Goal: Information Seeking & Learning: Learn about a topic

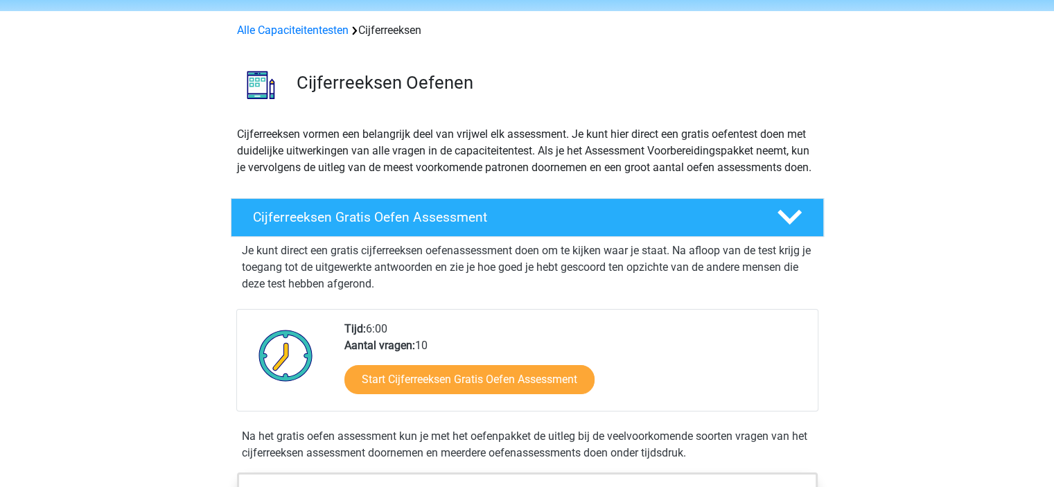
scroll to position [47, 0]
click at [355, 225] on h4 "Cijferreeksen Gratis Oefen Assessment" at bounding box center [504, 217] width 502 height 16
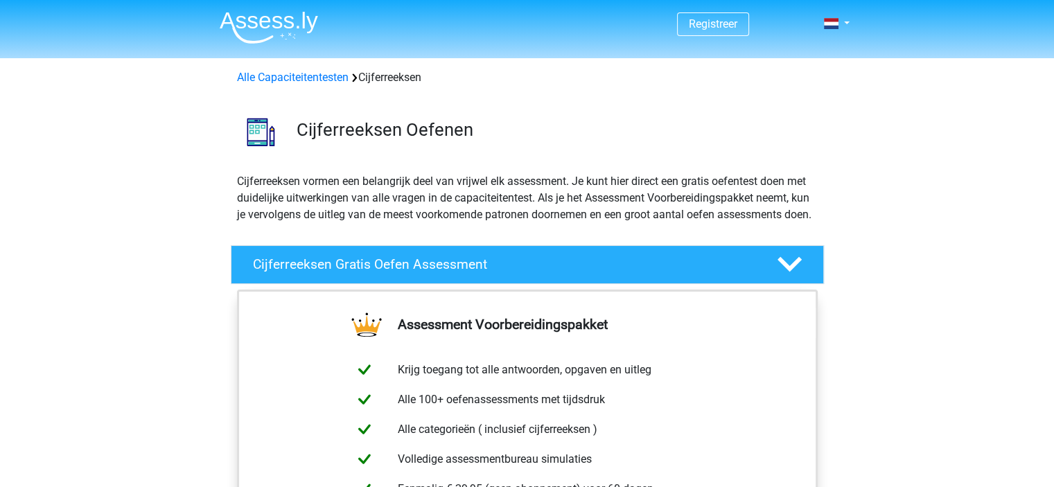
scroll to position [194, 0]
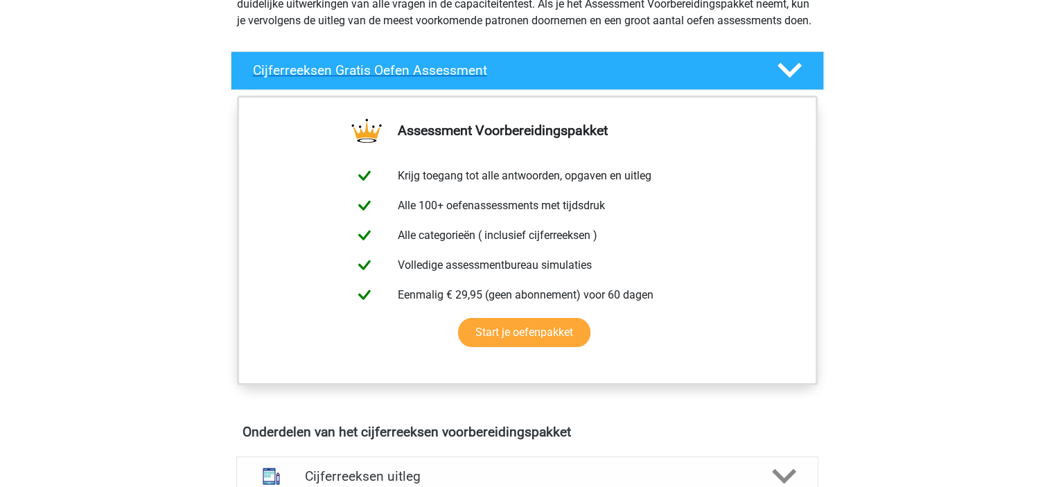
click at [795, 82] on icon at bounding box center [789, 70] width 24 height 24
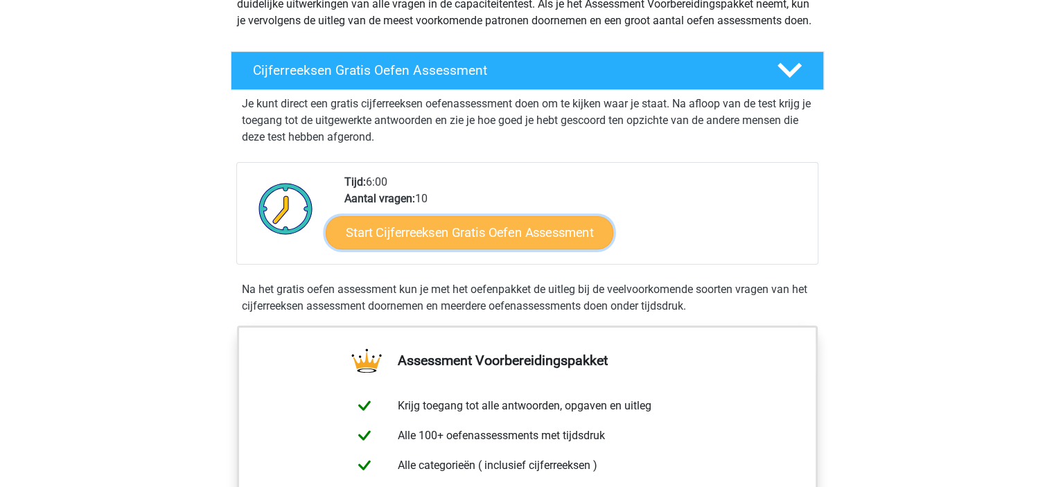
click at [498, 249] on link "Start Cijferreeksen Gratis Oefen Assessment" at bounding box center [469, 231] width 287 height 33
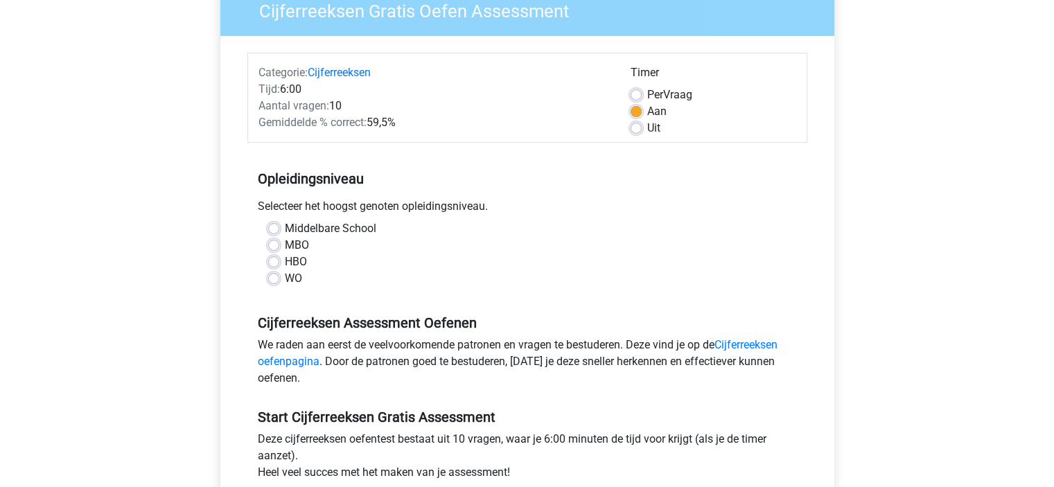
scroll to position [130, 0]
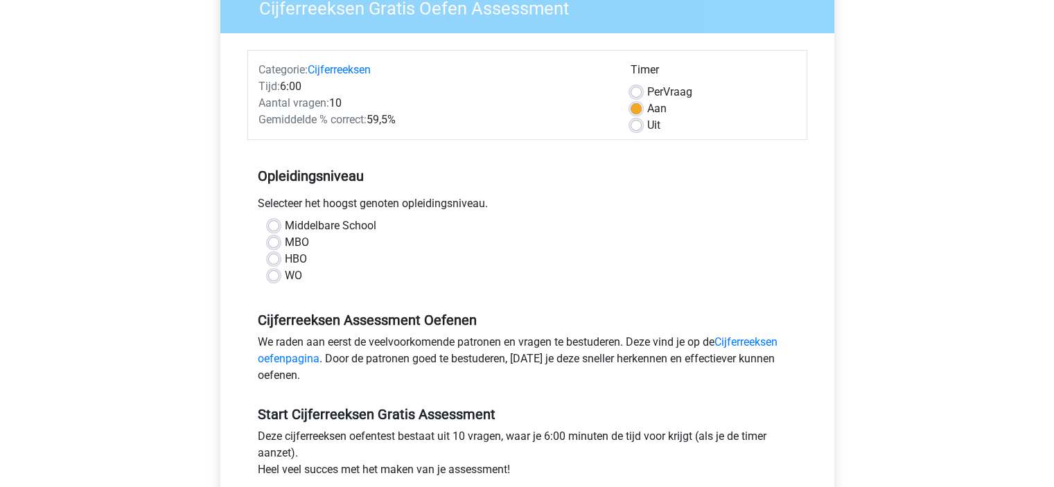
click at [285, 258] on label "HBO" at bounding box center [296, 259] width 22 height 17
click at [273, 258] on input "HBO" at bounding box center [273, 258] width 11 height 14
radio input "true"
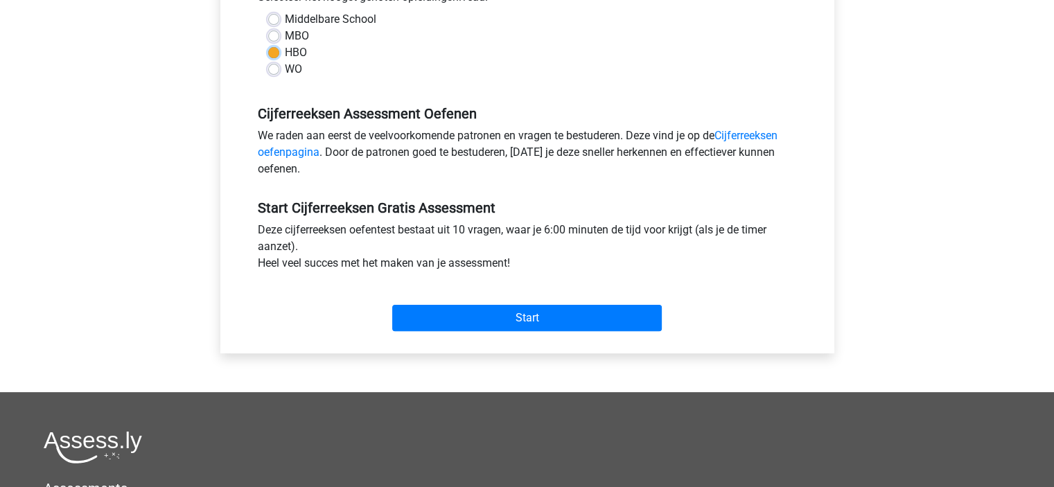
scroll to position [367, 0]
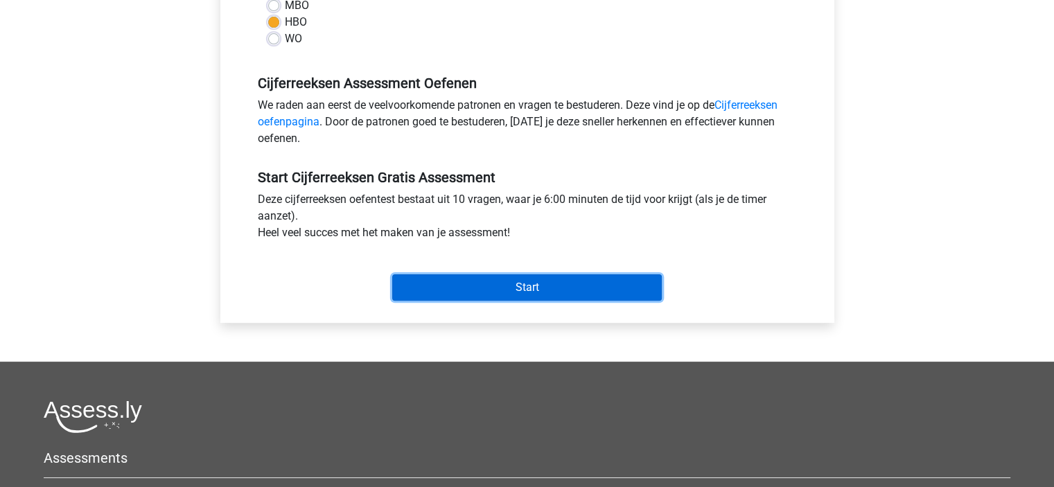
click at [460, 294] on input "Start" at bounding box center [526, 287] width 269 height 26
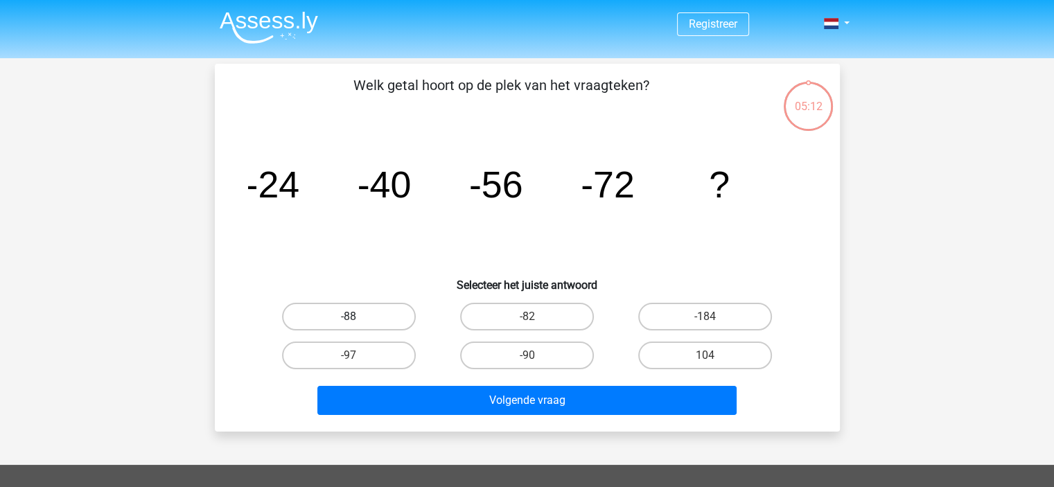
click at [337, 318] on label "-88" at bounding box center [349, 317] width 134 height 28
click at [348, 318] on input "-88" at bounding box center [352, 321] width 9 height 9
radio input "true"
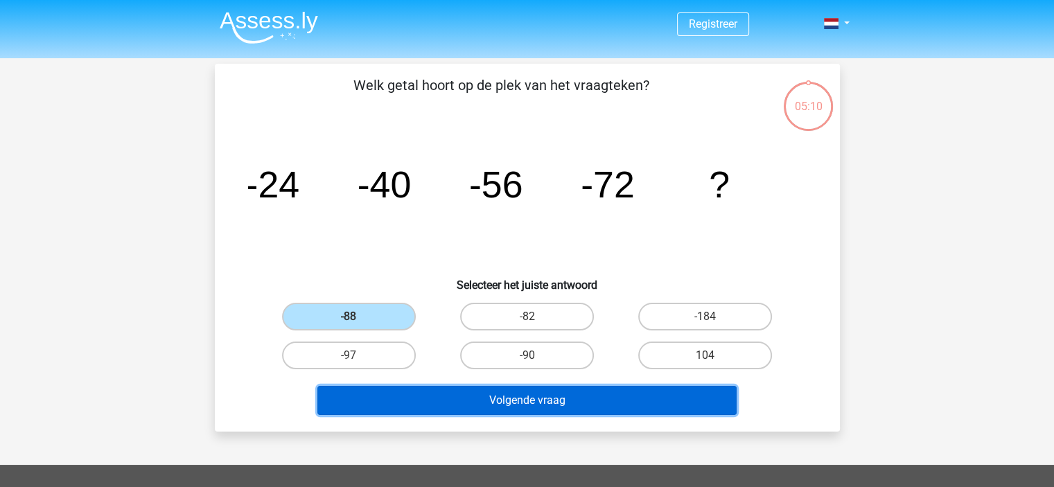
click at [441, 409] on button "Volgende vraag" at bounding box center [526, 400] width 419 height 29
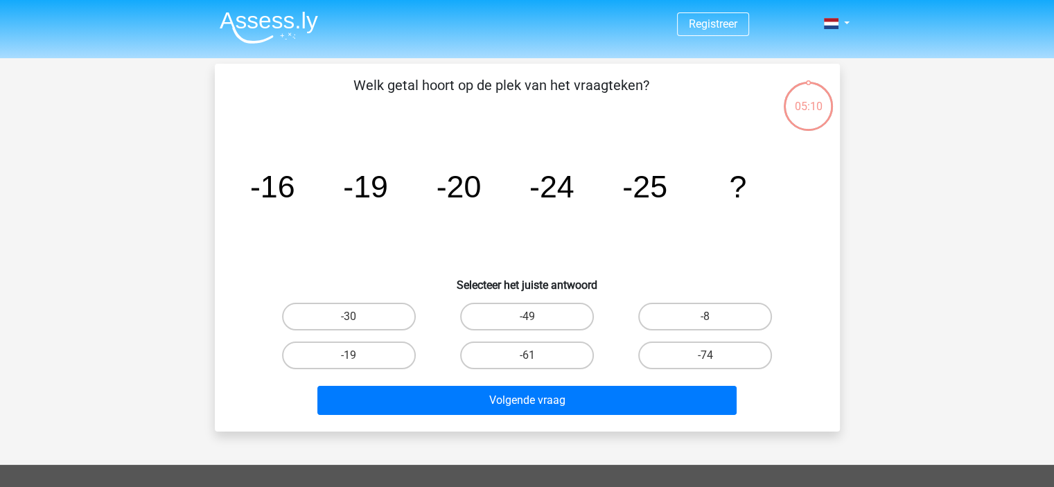
scroll to position [64, 0]
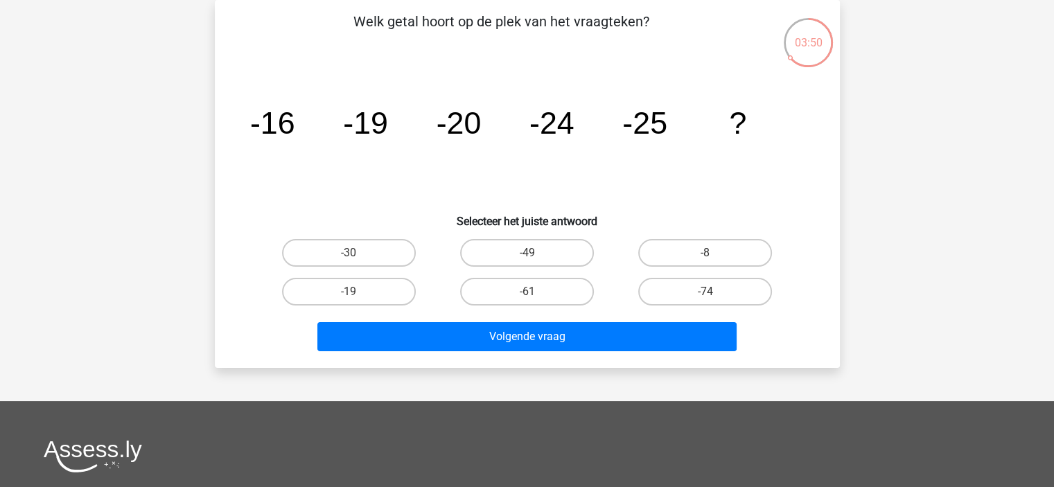
click at [348, 257] on input "-30" at bounding box center [352, 257] width 9 height 9
radio input "true"
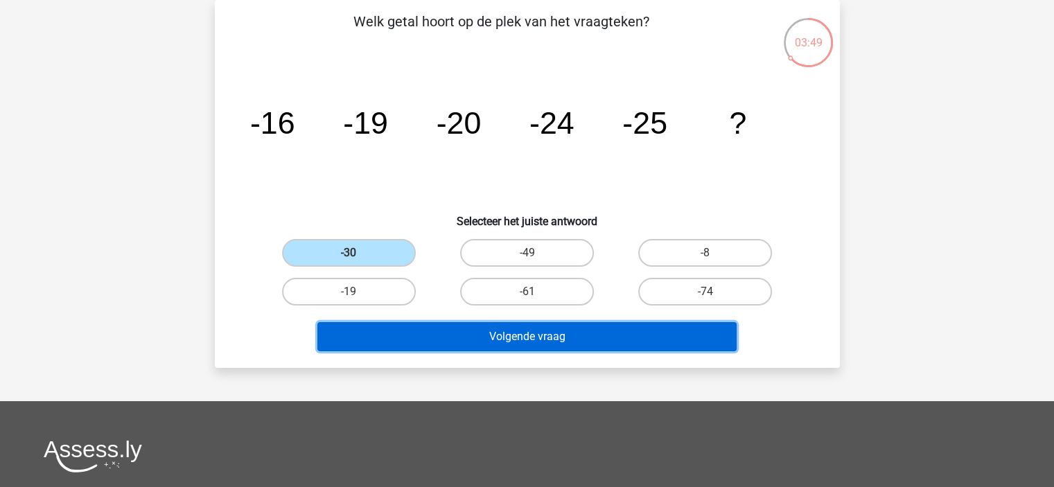
click at [470, 340] on button "Volgende vraag" at bounding box center [526, 336] width 419 height 29
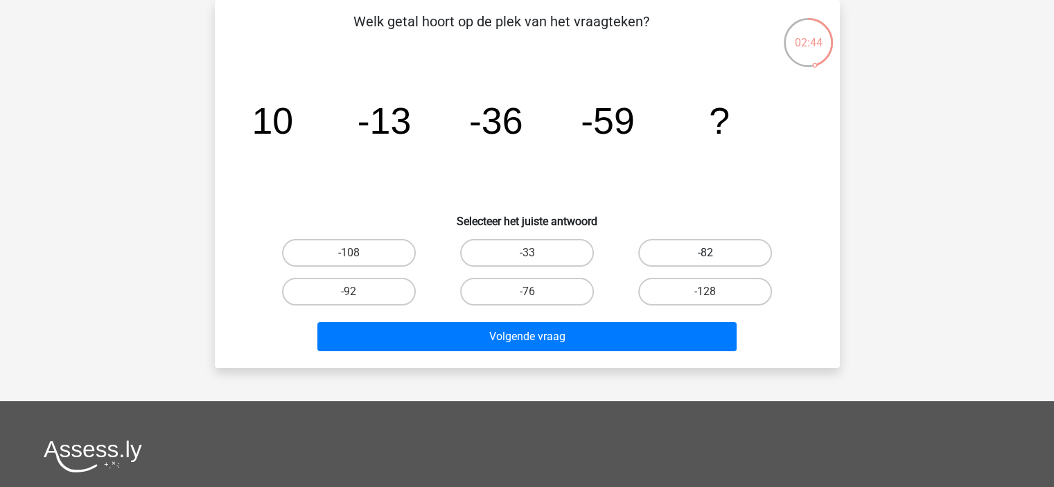
click at [680, 252] on label "-82" at bounding box center [705, 253] width 134 height 28
click at [705, 253] on input "-82" at bounding box center [709, 257] width 9 height 9
radio input "true"
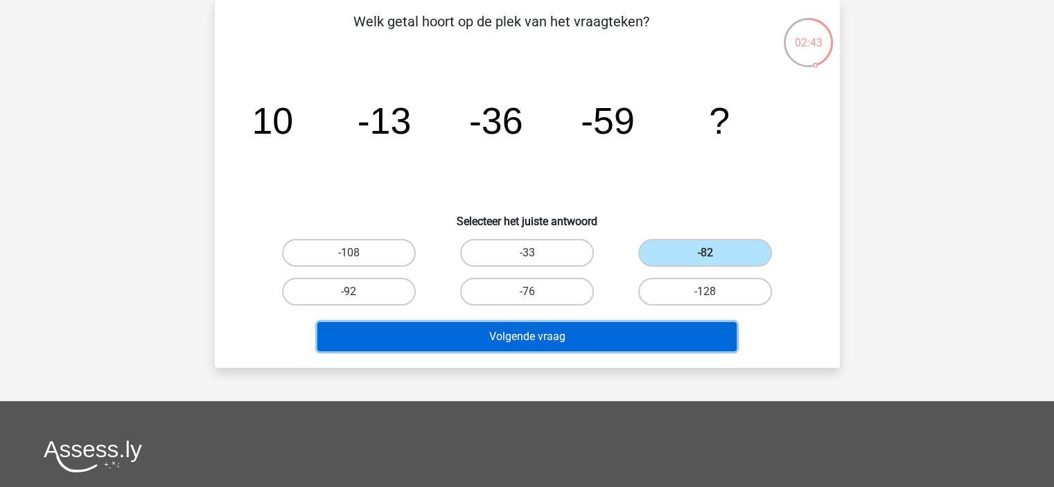
click at [594, 334] on button "Volgende vraag" at bounding box center [526, 336] width 419 height 29
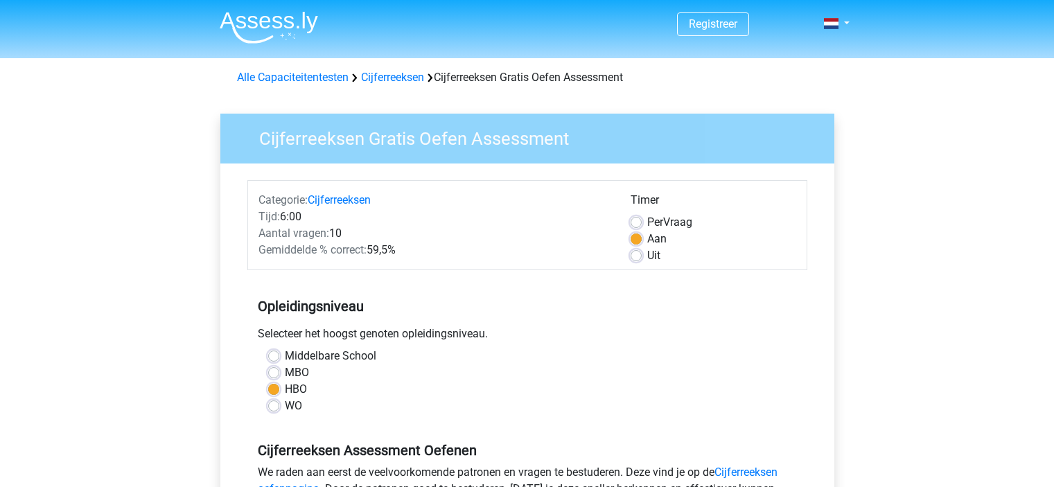
scroll to position [367, 0]
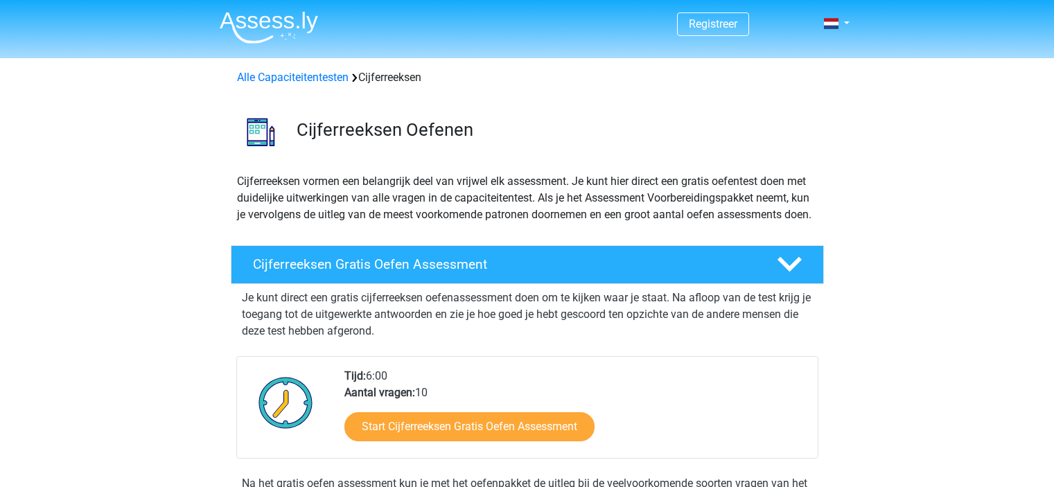
scroll to position [194, 0]
